Goal: Check status: Check status

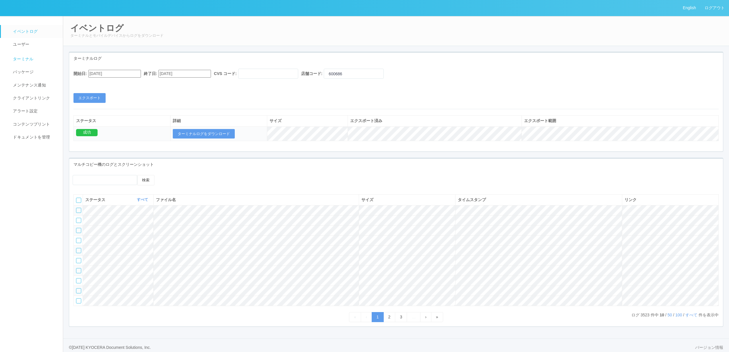
click at [23, 55] on link "ターミナル" at bounding box center [34, 58] width 67 height 14
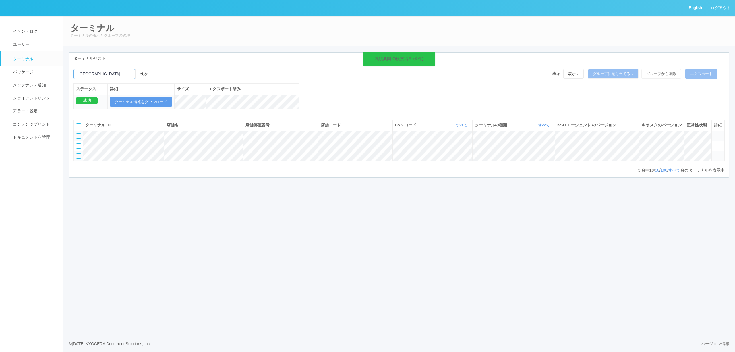
drag, startPoint x: 108, startPoint y: 77, endPoint x: 65, endPoint y: 74, distance: 43.5
click at [51, 77] on div "English ログアウト イベントログ ユーザー ターミナル パッケージ メンテナンス通知 クライアントリンク アラート設定 コンテンツプリント ドキュメン…" at bounding box center [367, 176] width 735 height 352
paste input "[GEOGRAPHIC_DATA]"
click at [135, 74] on input "emailSearch" at bounding box center [105, 74] width 62 height 10
click at [142, 73] on button "検索" at bounding box center [143, 74] width 17 height 10
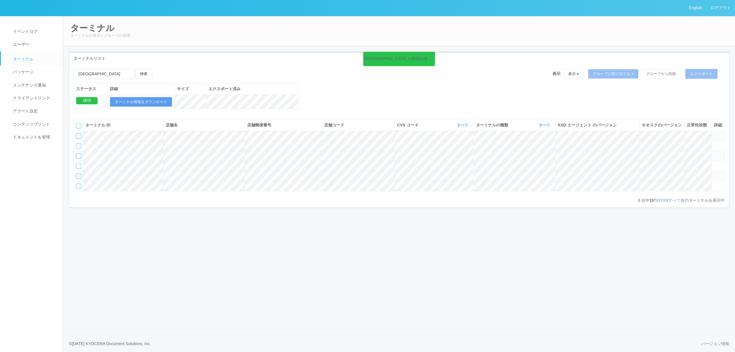
click at [714, 133] on icon at bounding box center [714, 133] width 0 height 0
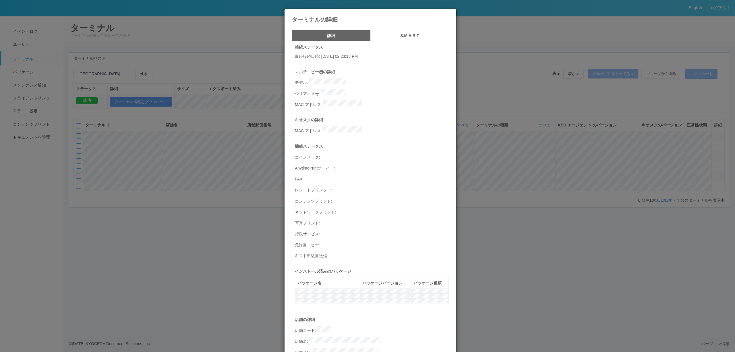
scroll to position [164, 0]
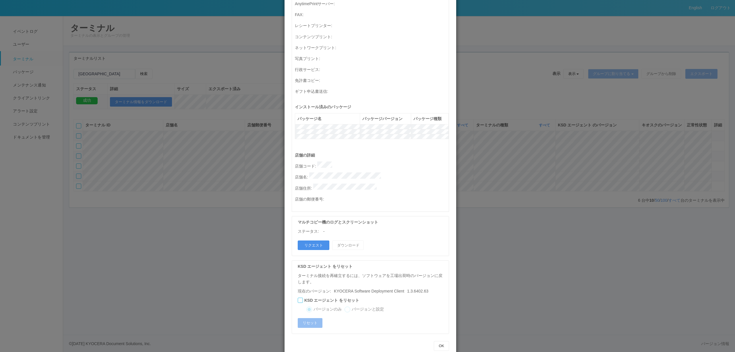
click at [318, 240] on button "リクエスト" at bounding box center [314, 245] width 32 height 10
click at [644, 159] on div "ターミナルの詳細 詳細 S.M.A.R.T 接続ステータス 最終接続日時 : [DATE] 02:23:18 PM マルチコピー機の詳細 モデル : シリアル…" at bounding box center [367, 176] width 735 height 352
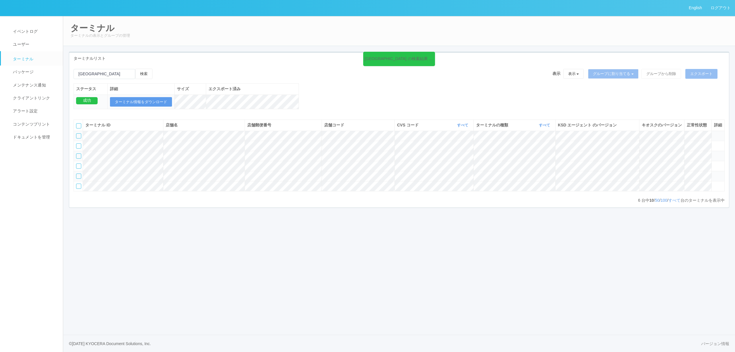
click at [714, 133] on icon at bounding box center [714, 133] width 0 height 0
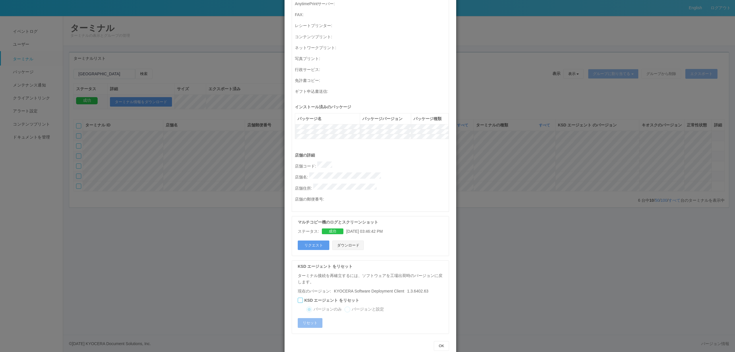
click at [337, 240] on button "ダウンロード" at bounding box center [348, 245] width 32 height 10
drag, startPoint x: 202, startPoint y: 90, endPoint x: 254, endPoint y: 94, distance: 51.6
click at [203, 91] on div "ターミナルの詳細 詳細 S.M.A.R.T 接続ステータス 最終接続日時 : [DATE] 02:23:18 PM マルチコピー機の詳細 モデル : シリアル…" at bounding box center [367, 176] width 735 height 352
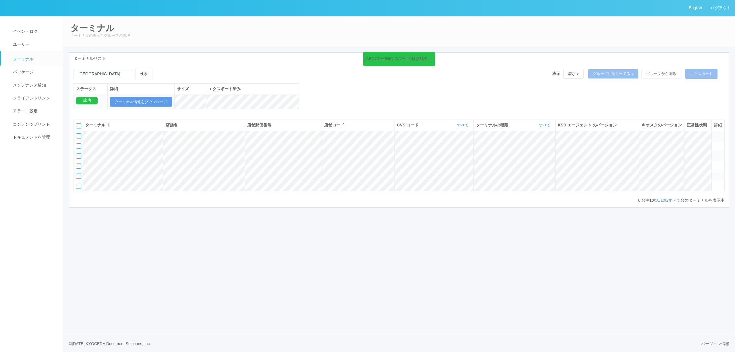
click at [714, 133] on icon at bounding box center [714, 133] width 0 height 0
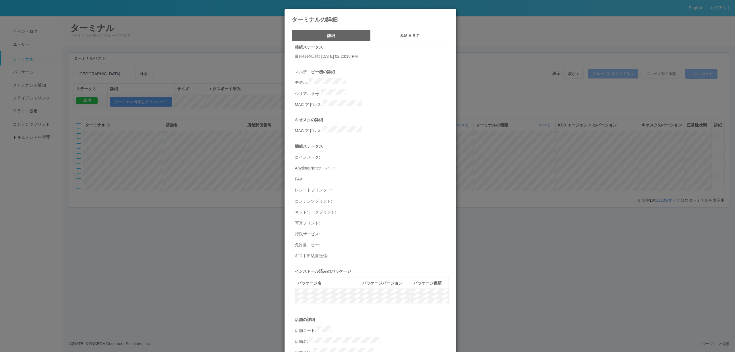
click at [395, 36] on h5 "S.M.A.R.T" at bounding box center [409, 36] width 75 height 4
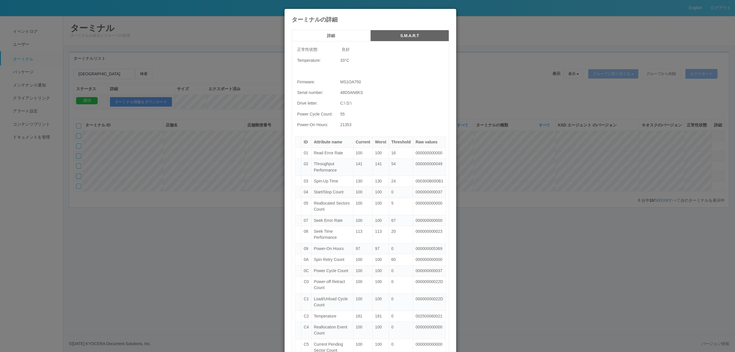
click at [471, 86] on div "ターミナルの詳細 詳細 S.M.A.R.T 正常性状態: 良好 Temperature: 33 °C Firmware: MS1OA750 Serial nu…" at bounding box center [367, 176] width 735 height 352
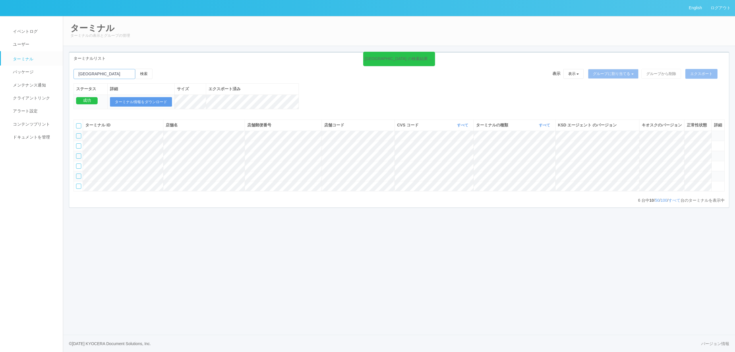
drag, startPoint x: 116, startPoint y: 77, endPoint x: 64, endPoint y: 75, distance: 52.3
click at [64, 75] on div "ターミナル ターミナルの表示とグループの管理 ターミナルリスト 琴似駅 の検索結果 (6 件) 検索 表示 表示 すべてのターミナル 未割り当てのターミナル …" at bounding box center [399, 118] width 672 height 204
paste input "[PERSON_NAME][GEOGRAPHIC_DATA]"
type input "[PERSON_NAME][GEOGRAPHIC_DATA]"
click at [152, 75] on button "検索" at bounding box center [143, 74] width 17 height 10
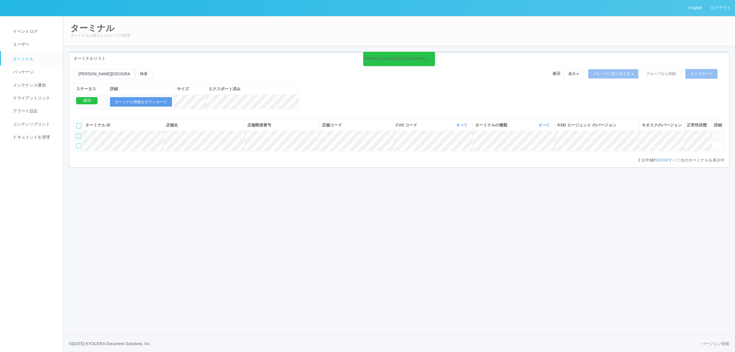
click at [714, 133] on span at bounding box center [714, 133] width 0 height 0
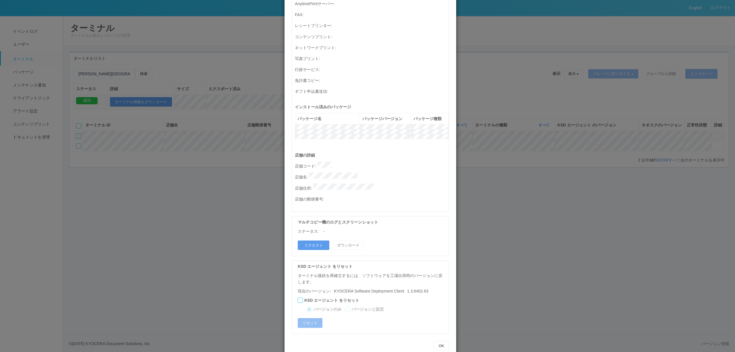
click at [319, 227] on div "マルチコピー機のログとスクリーンショット ステータス: - リクエスト ダウンロード" at bounding box center [370, 236] width 157 height 40
click at [317, 240] on button "リクエスト" at bounding box center [314, 245] width 32 height 10
click at [516, 283] on div "ターミナルの詳細 詳細 S.M.A.R.T 接続ステータス 最終接続日時 : [DATE] 12:41:13 PM マルチコピー機の詳細 モデル : シリアル…" at bounding box center [367, 176] width 735 height 352
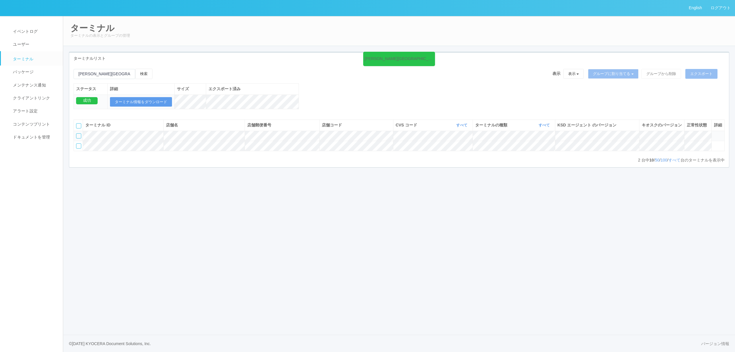
click at [714, 133] on icon at bounding box center [714, 133] width 0 height 0
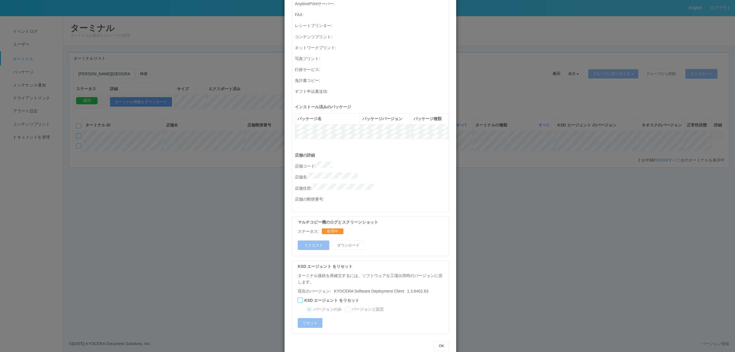
drag, startPoint x: 598, startPoint y: 177, endPoint x: 594, endPoint y: 162, distance: 15.9
click at [598, 177] on div "ターミナルの詳細 詳細 S.M.A.R.T 接続ステータス 最終接続日時 : [DATE] 12:41:13 PM マルチコピー機の詳細 モデル : シリアル…" at bounding box center [367, 176] width 735 height 352
